Goal: Find contact information: Find contact information

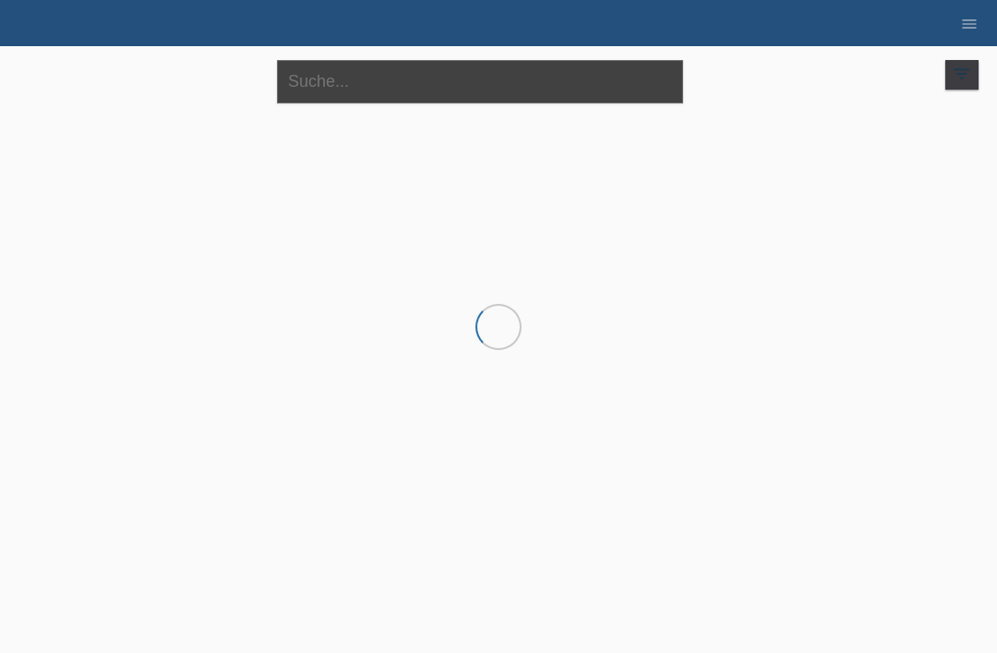
click at [368, 74] on input "text" at bounding box center [480, 81] width 406 height 43
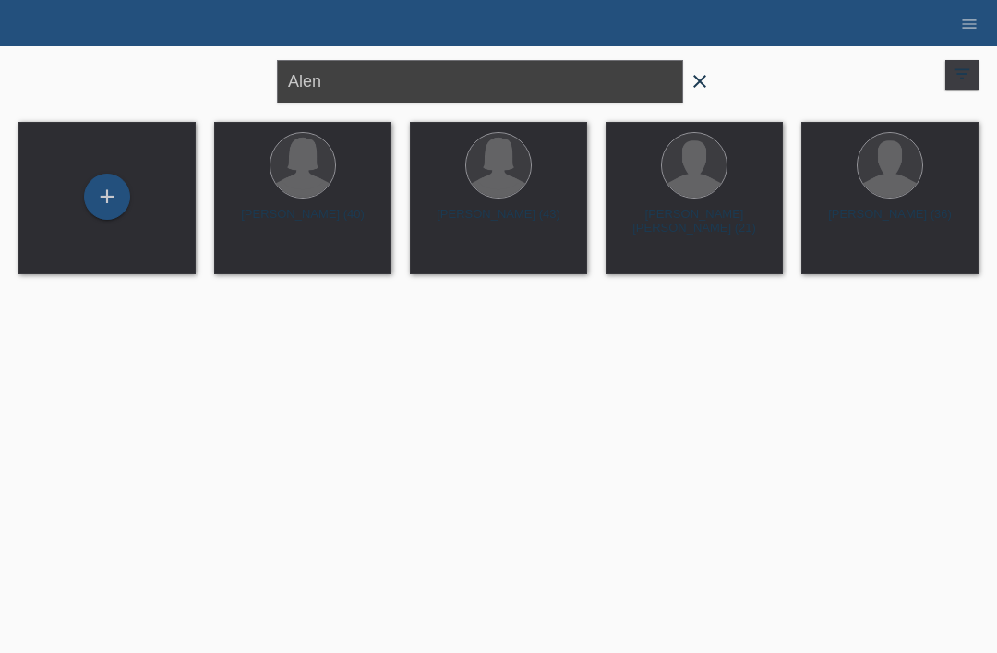
click at [557, 77] on input "Alen" at bounding box center [480, 81] width 406 height 43
type input "A"
click at [348, 69] on input "text" at bounding box center [480, 81] width 406 height 43
type input "Durakovic"
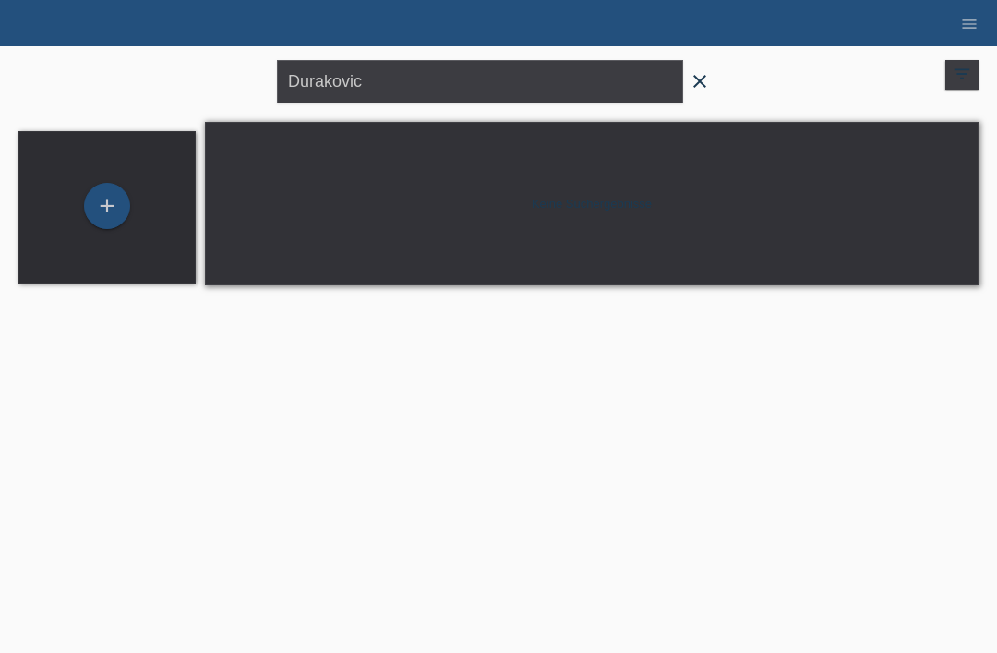
click at [689, 88] on icon "close" at bounding box center [700, 81] width 22 height 22
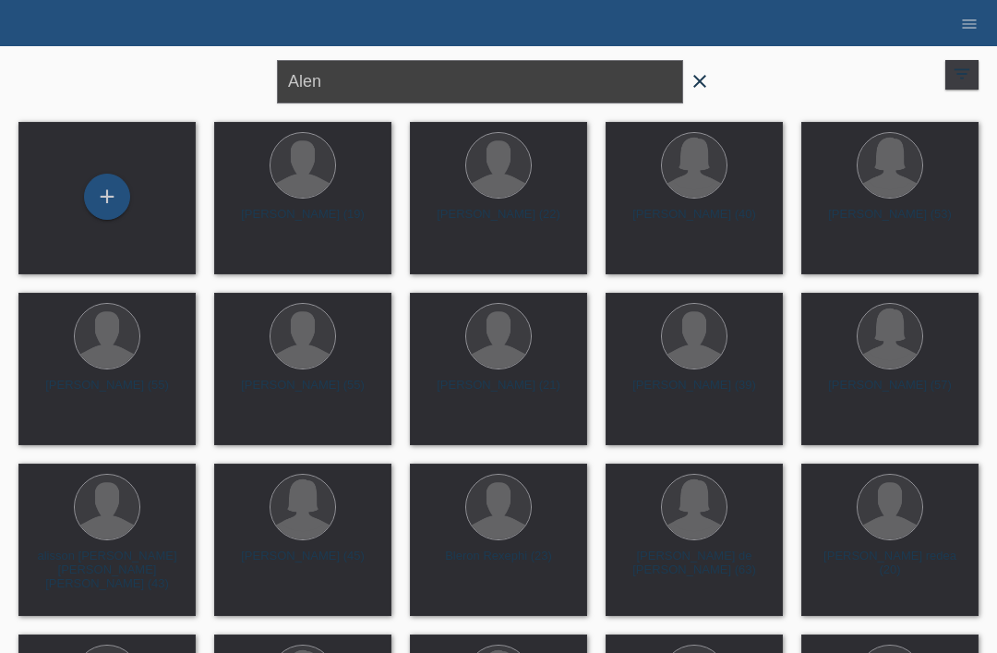
type input "Alen"
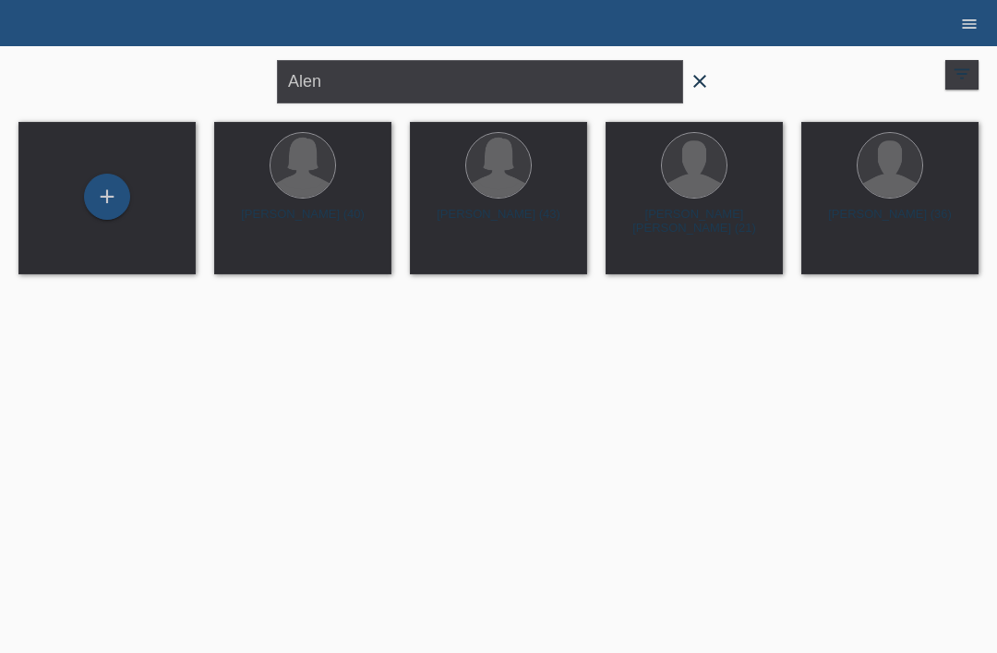
click at [983, 18] on link "menu" at bounding box center [969, 23] width 37 height 11
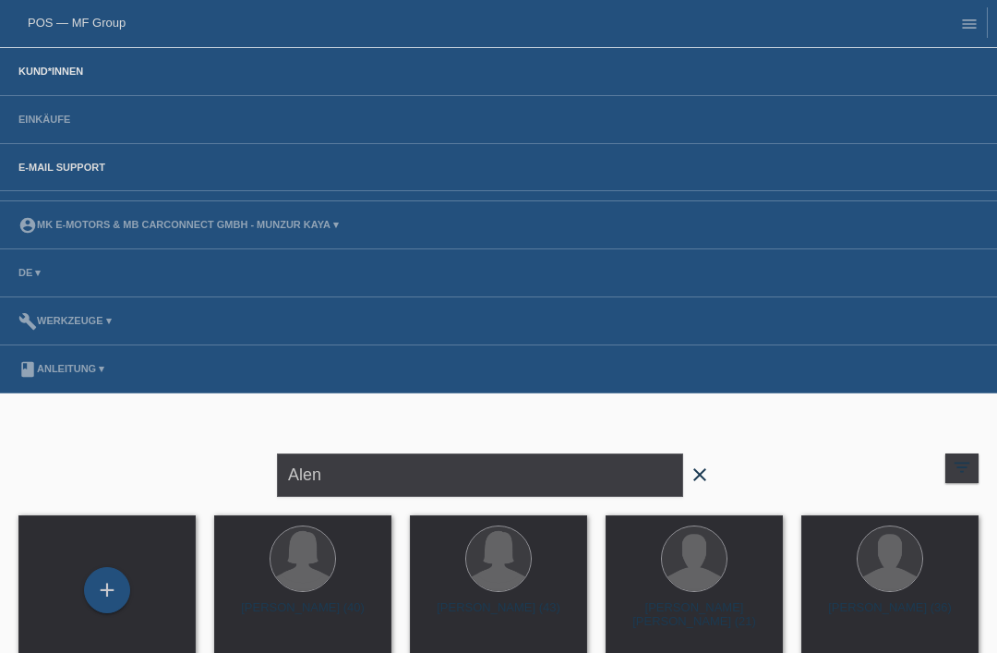
click at [54, 172] on link "E-Mail Support" at bounding box center [61, 167] width 105 height 11
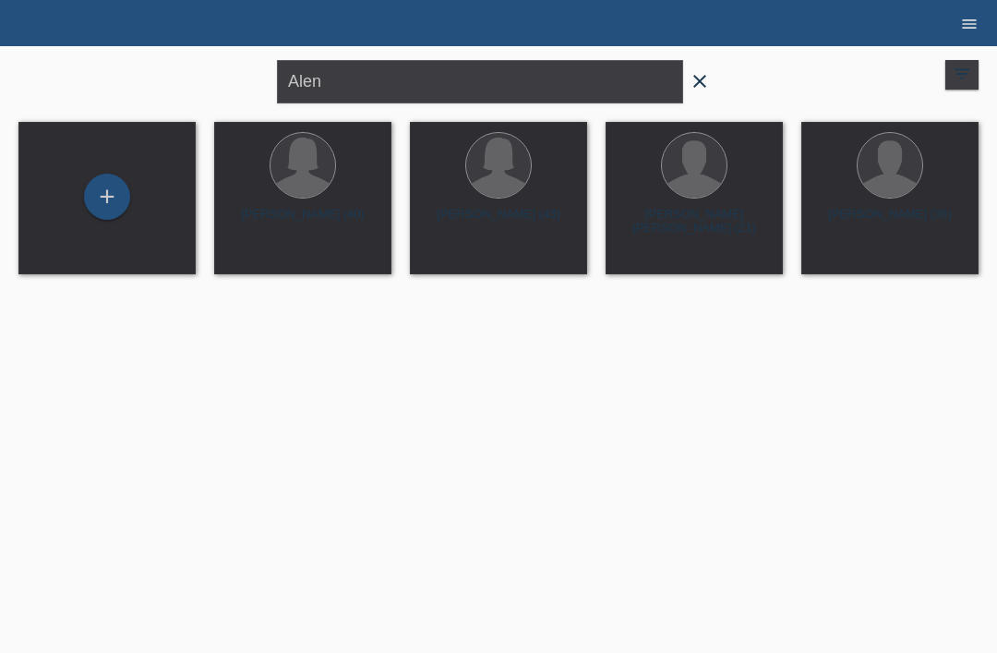
click at [967, 26] on icon "menu" at bounding box center [969, 24] width 18 height 18
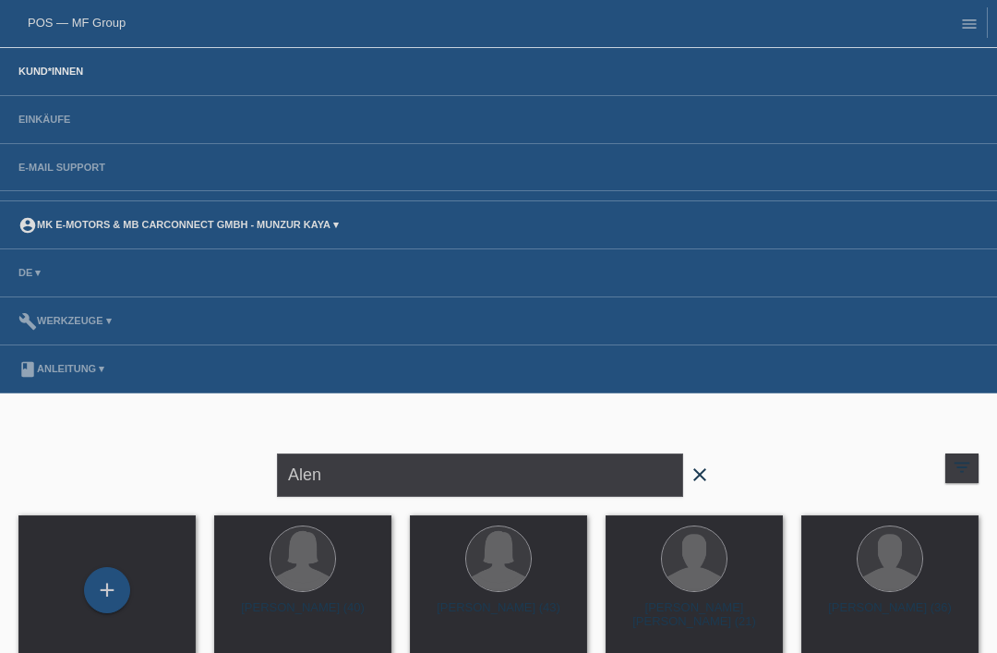
click at [114, 226] on link "account_circle MK E-MOTORS & MB CarConnect GmbH - Munzur Kaya ▾" at bounding box center [178, 224] width 339 height 11
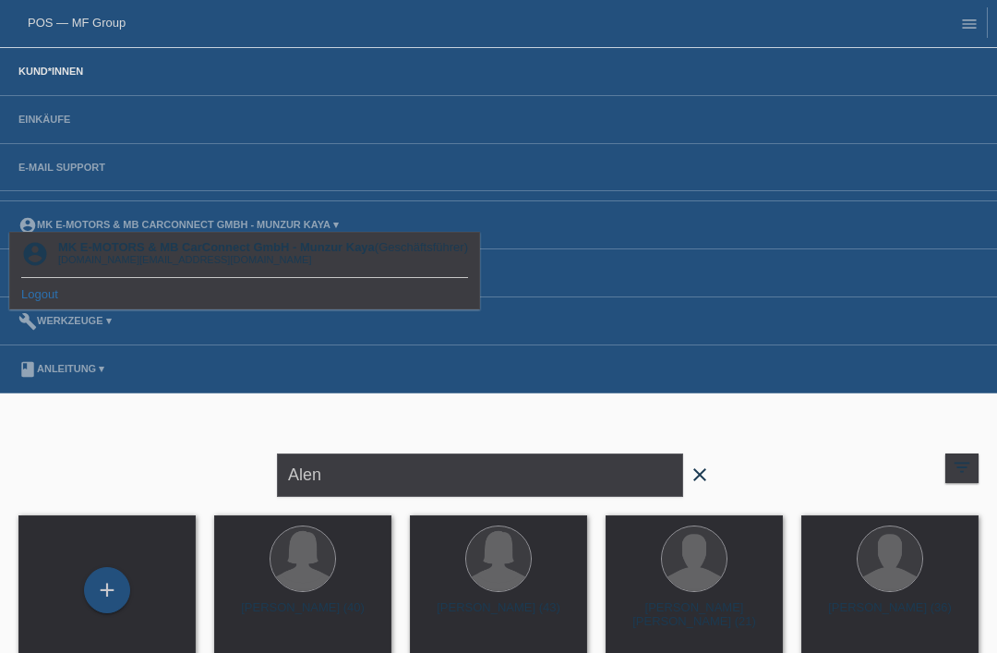
click at [36, 295] on link "Logout" at bounding box center [39, 294] width 37 height 14
